Goal: Manage account settings

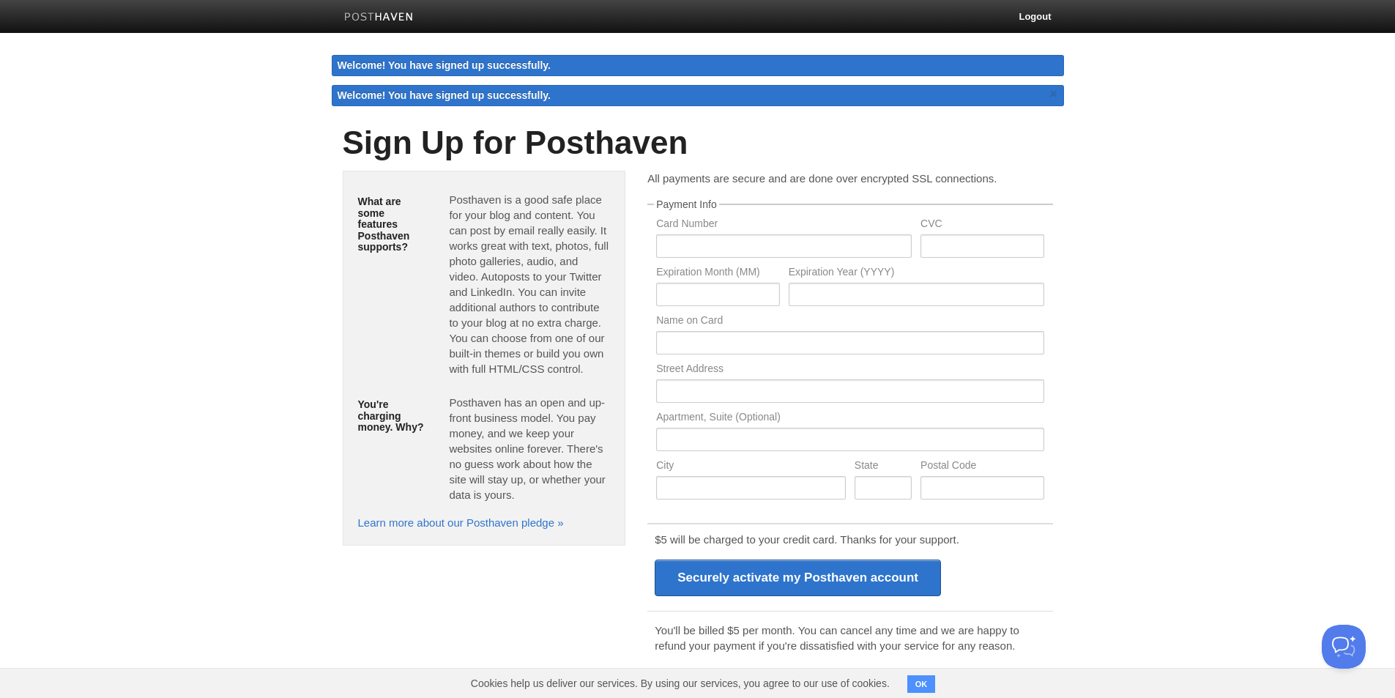
click at [376, 17] on img at bounding box center [379, 17] width 70 height 11
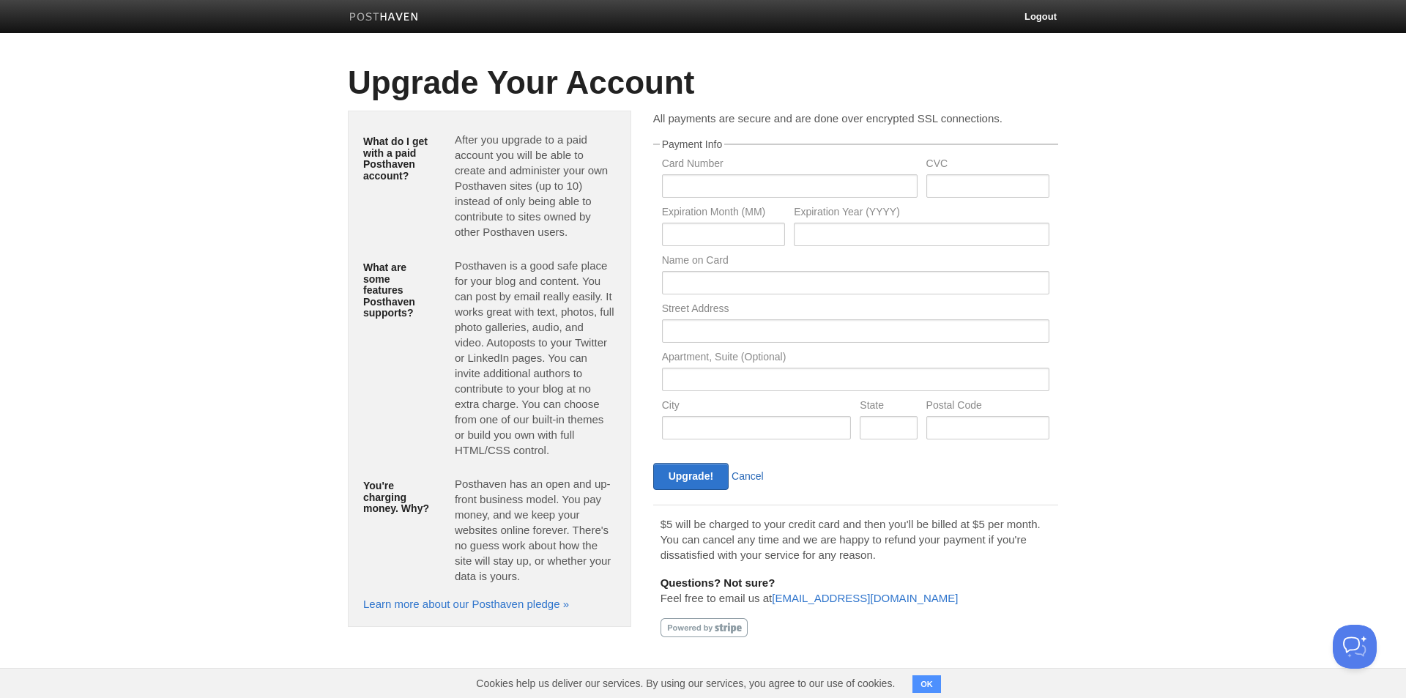
click at [751, 473] on link "Cancel" at bounding box center [747, 476] width 32 height 12
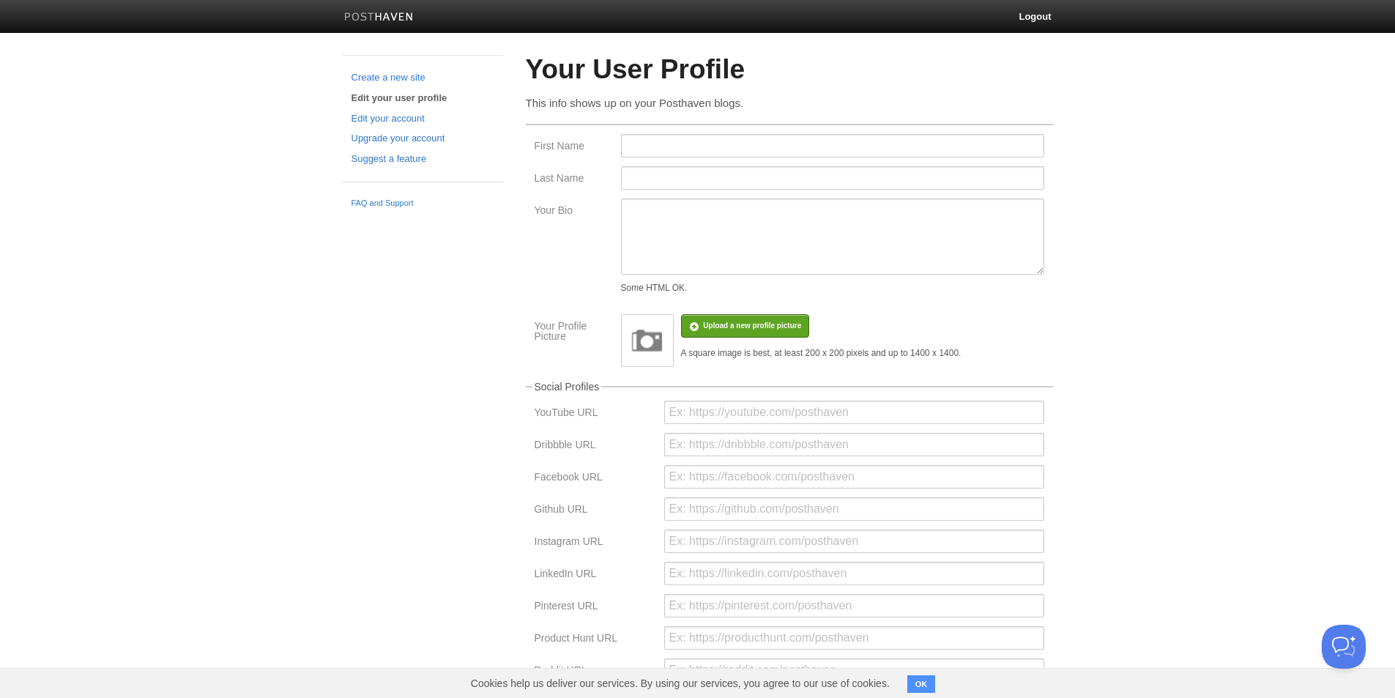
click at [654, 345] on img at bounding box center [647, 340] width 44 height 44
click at [776, 318] on input "file" at bounding box center [312, 333] width 1108 height 75
click at [1087, 90] on body "Logout Create a new site Edit your user profile Edit your account Upgrade your …" at bounding box center [697, 436] width 1395 height 872
